Goal: Task Accomplishment & Management: Use online tool/utility

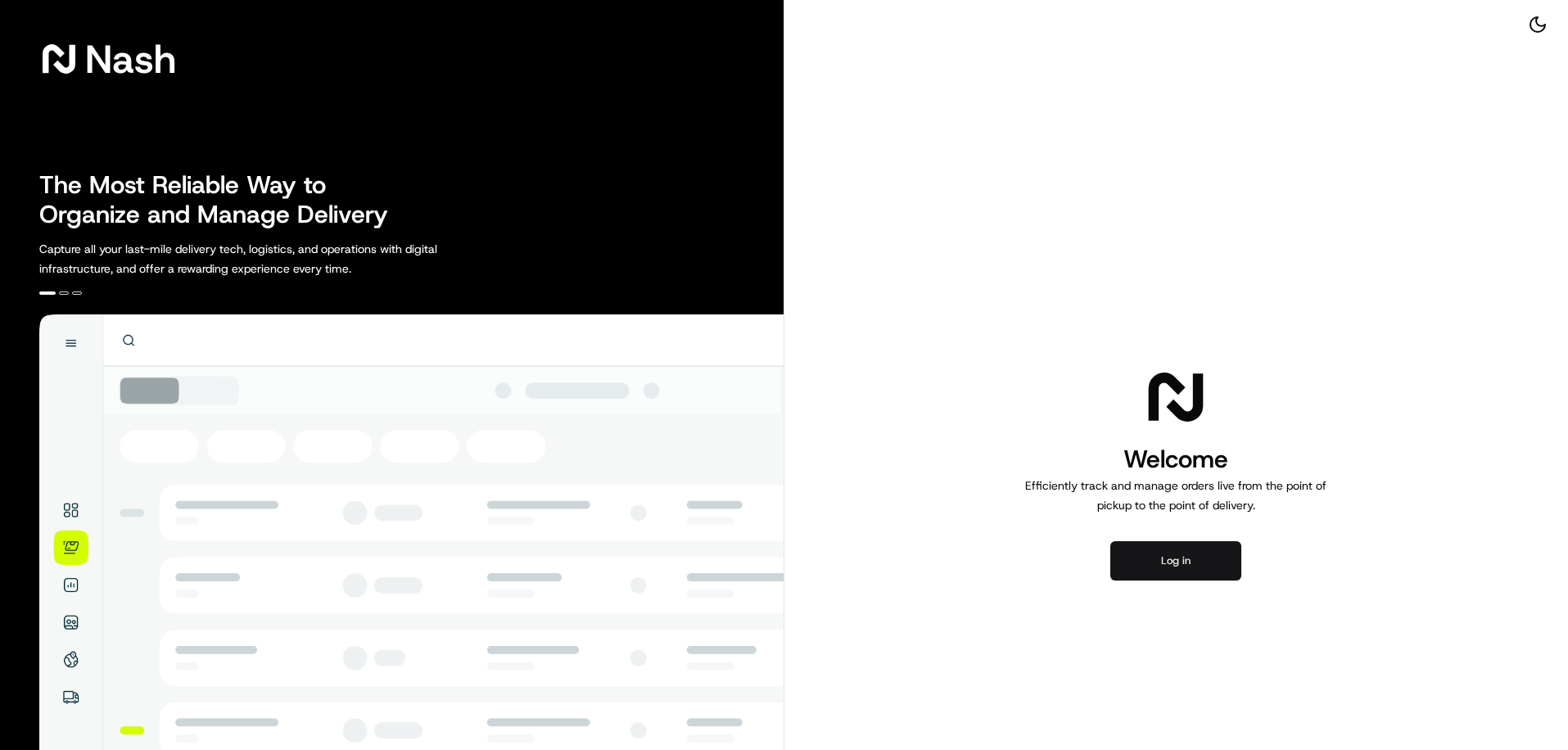
click at [1190, 560] on button "Log in" at bounding box center [1176, 561] width 131 height 39
